Goal: Communication & Community: Answer question/provide support

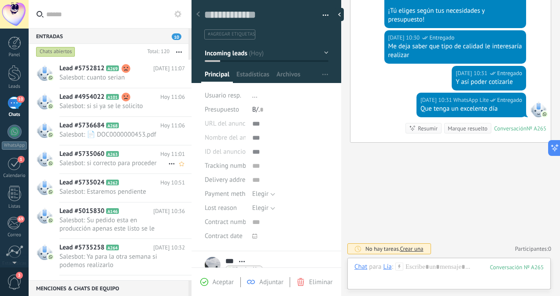
click at [118, 162] on span "Salesbot: si correcto para proceder" at bounding box center [113, 163] width 109 height 8
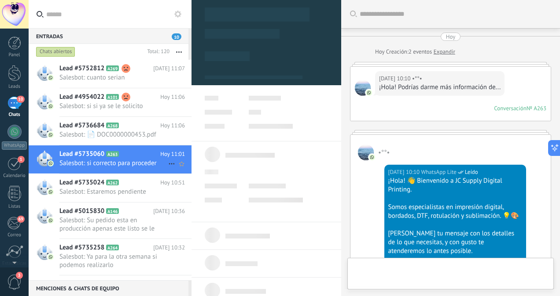
scroll to position [579, 0]
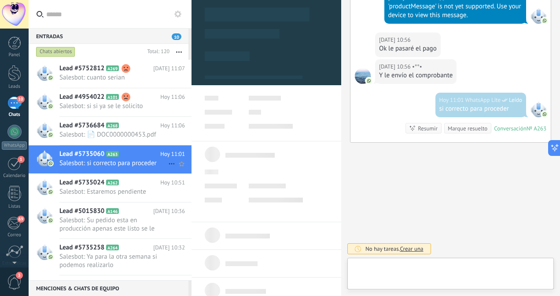
type textarea "**********"
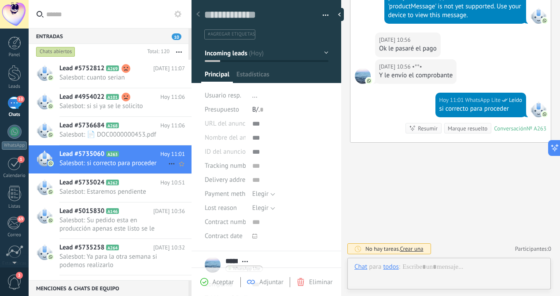
scroll to position [234, 0]
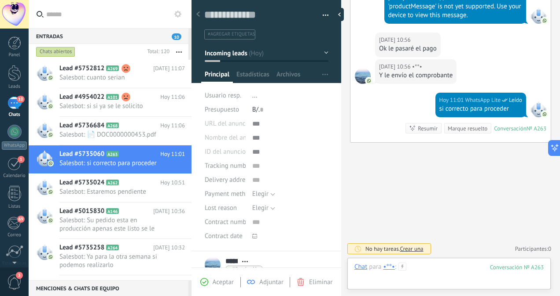
click at [425, 266] on div at bounding box center [448, 276] width 189 height 26
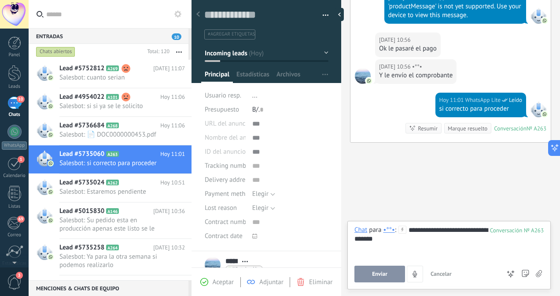
click at [412, 231] on div "**********" at bounding box center [449, 242] width 190 height 33
click at [404, 229] on icon at bounding box center [402, 230] width 8 height 8
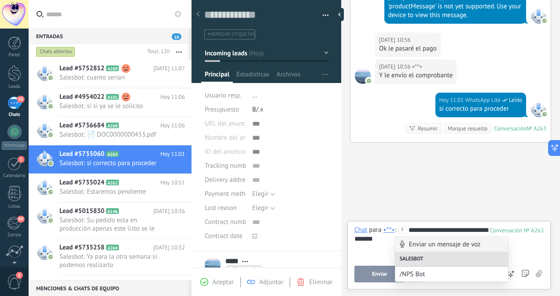
click at [412, 229] on div "**********" at bounding box center [449, 242] width 190 height 33
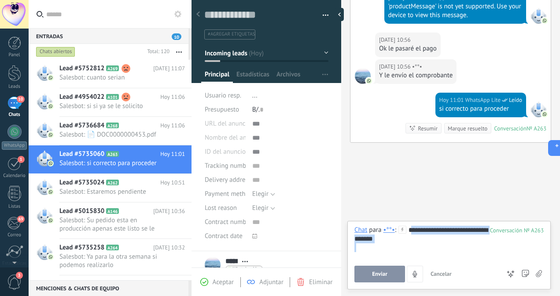
drag, startPoint x: 409, startPoint y: 228, endPoint x: 503, endPoint y: 257, distance: 98.0
click at [503, 257] on div "**********" at bounding box center [449, 242] width 190 height 33
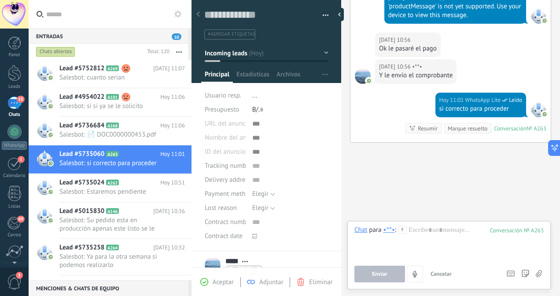
click at [425, 229] on div at bounding box center [449, 242] width 190 height 33
click at [426, 133] on div "Resumir Resumir" at bounding box center [423, 128] width 36 height 11
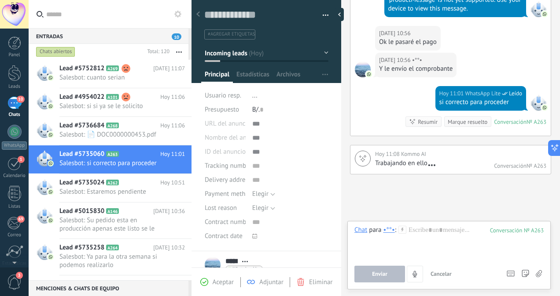
scroll to position [617, 0]
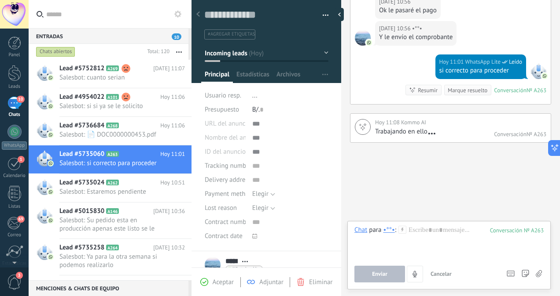
click at [426, 133] on div "Trabajando en ello" at bounding box center [401, 132] width 52 height 8
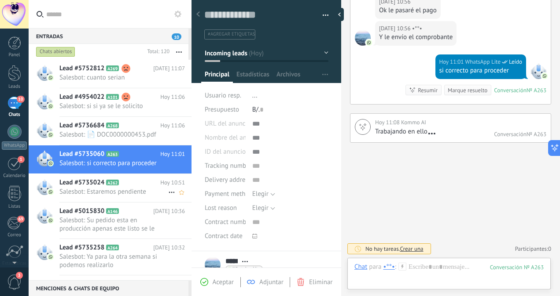
click at [99, 197] on div "Lead #5735024 A262 [DATE] 10:51 Salesbot: Estaremos pendiente" at bounding box center [125, 188] width 132 height 28
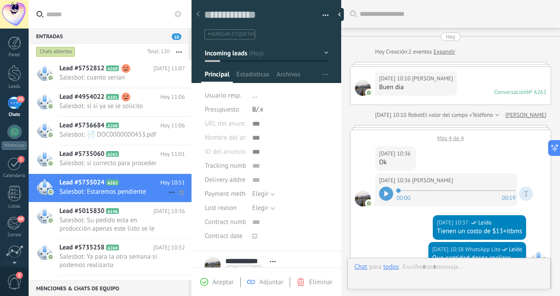
scroll to position [353, 0]
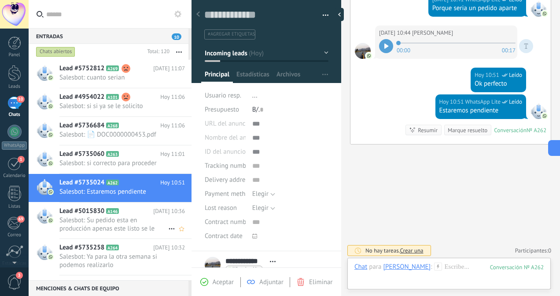
click at [140, 223] on span "Salesbot: Su pedido esta en producción apenas este listo se le comunica" at bounding box center [113, 224] width 109 height 17
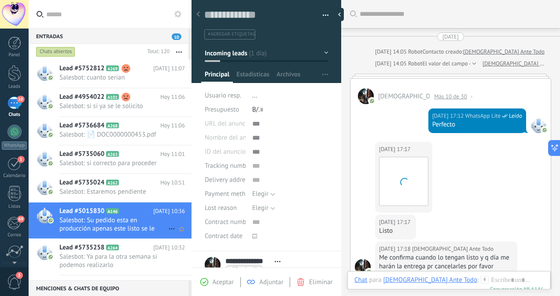
scroll to position [1099, 0]
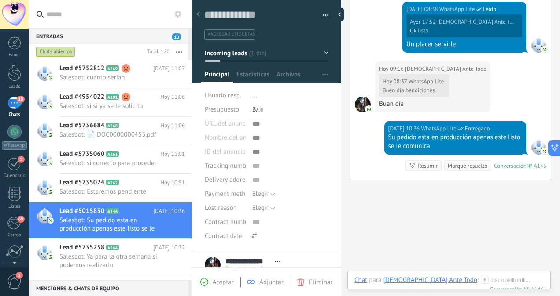
click at [129, 263] on span "Salesbot: Ya para la otra semana si podemos realizarlo" at bounding box center [113, 261] width 109 height 17
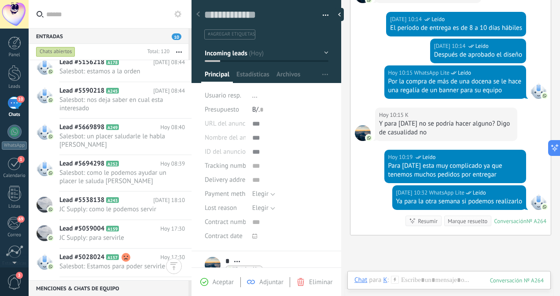
scroll to position [949, 0]
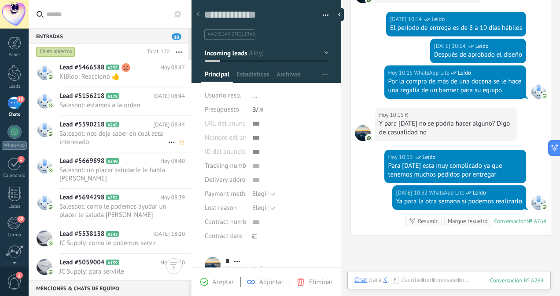
click at [144, 131] on span "Salesbot: nos deja saber en cual esta interesado" at bounding box center [113, 138] width 109 height 17
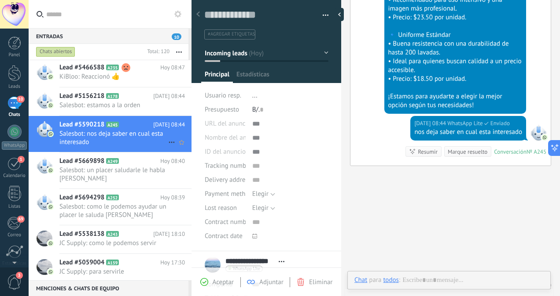
scroll to position [234, 0]
click at [132, 101] on span "Salesbot: estamos a la orden" at bounding box center [113, 105] width 109 height 8
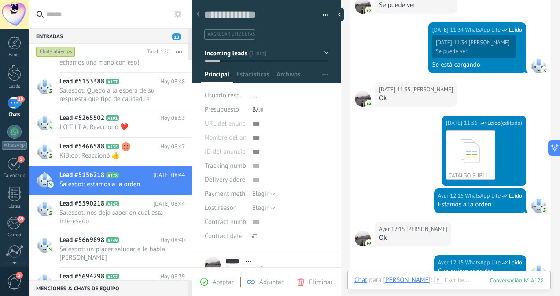
scroll to position [875, 0]
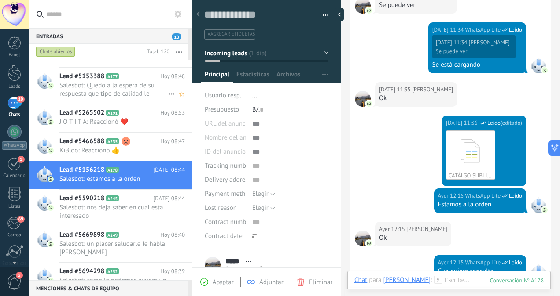
click at [138, 88] on span "Salesbot: Quedo a la espera de su respuesta que tipo de calidad le gustaría rea…" at bounding box center [113, 89] width 109 height 17
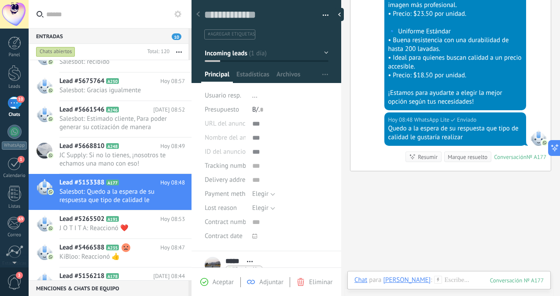
scroll to position [763, 0]
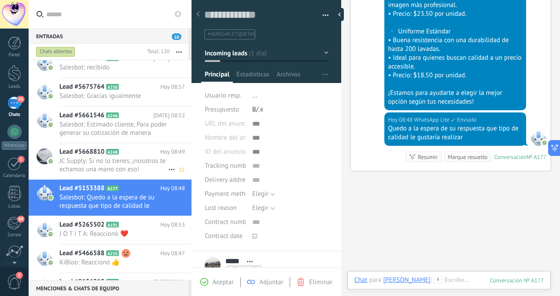
click at [132, 166] on span "JC Supply: Si no lo tienes, ¡nosotros te echamos una mano con eso!" at bounding box center [113, 165] width 109 height 17
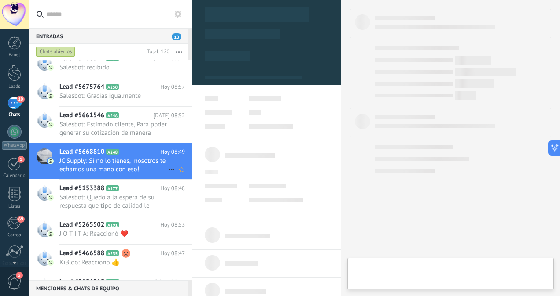
scroll to position [214, 0]
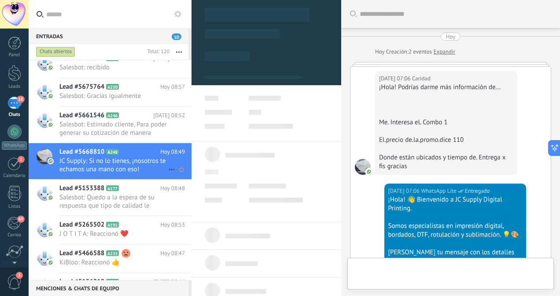
type textarea "**********"
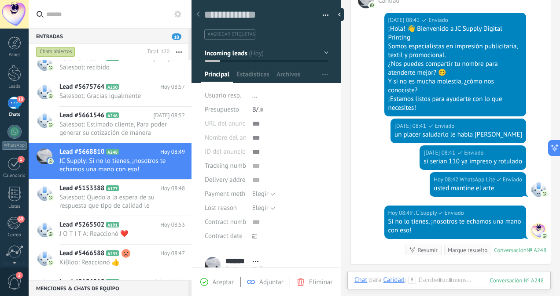
scroll to position [685, 0]
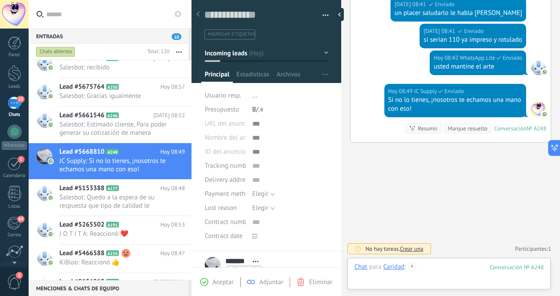
click at [447, 267] on div at bounding box center [448, 276] width 189 height 26
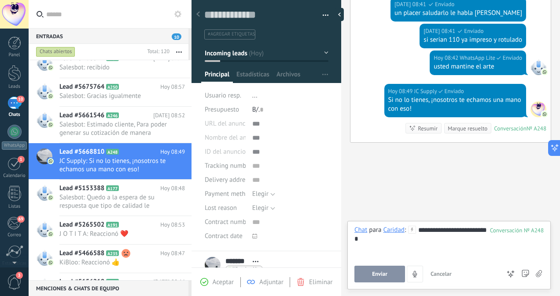
click at [412, 257] on div "**********" at bounding box center [449, 242] width 190 height 33
click at [382, 274] on span "Enviar" at bounding box center [379, 274] width 15 height 6
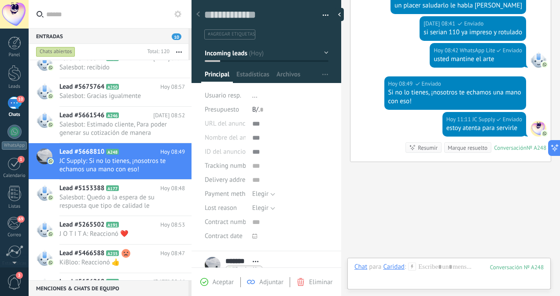
scroll to position [712, 0]
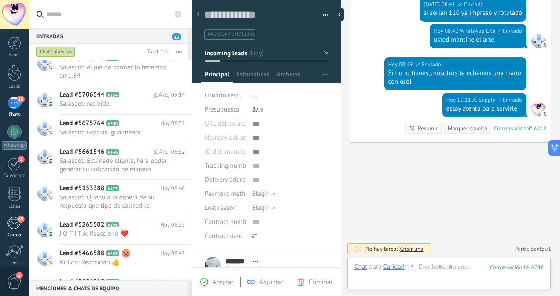
click at [15, 225] on div "69" at bounding box center [14, 223] width 15 height 13
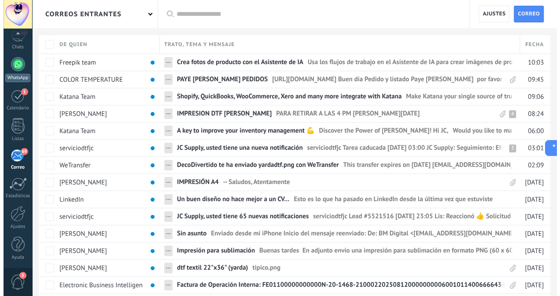
scroll to position [69, 0]
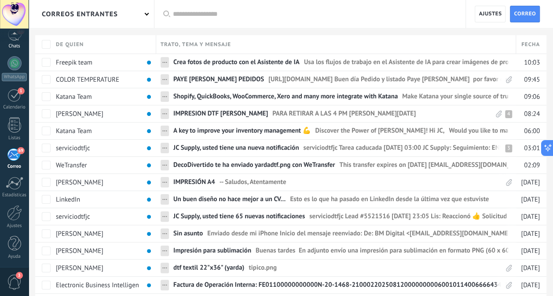
click at [15, 42] on link "11 Chats" at bounding box center [14, 38] width 29 height 21
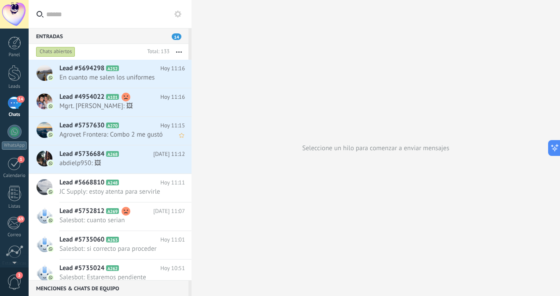
click at [0, 97] on link "14 Chats" at bounding box center [14, 107] width 29 height 21
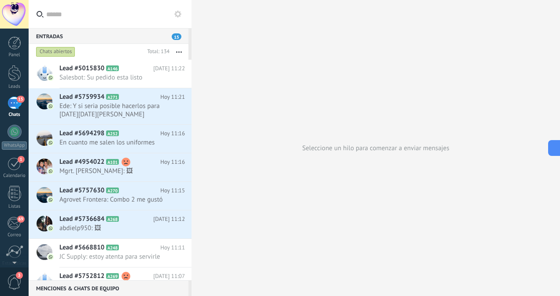
click at [0, 97] on link "15 Chats" at bounding box center [14, 107] width 29 height 21
